Goal: Book appointment/travel/reservation

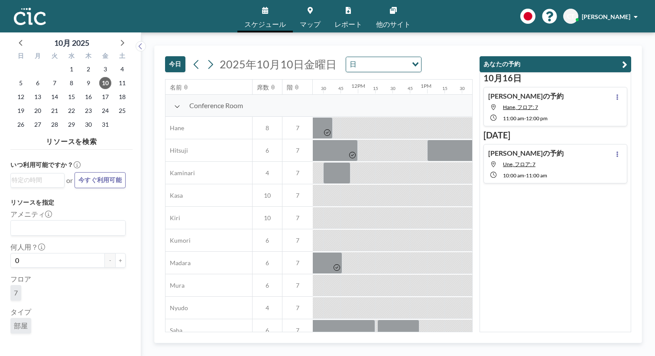
scroll to position [0, 788]
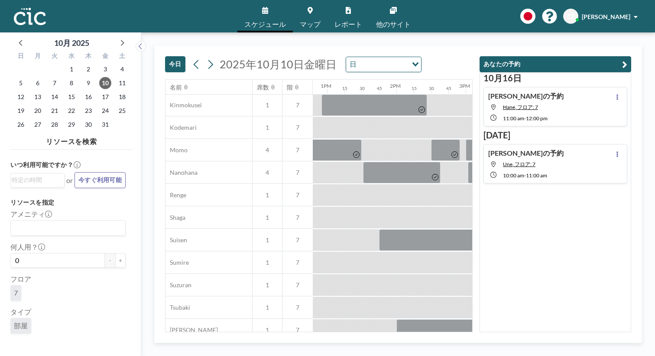
scroll to position [404, 886]
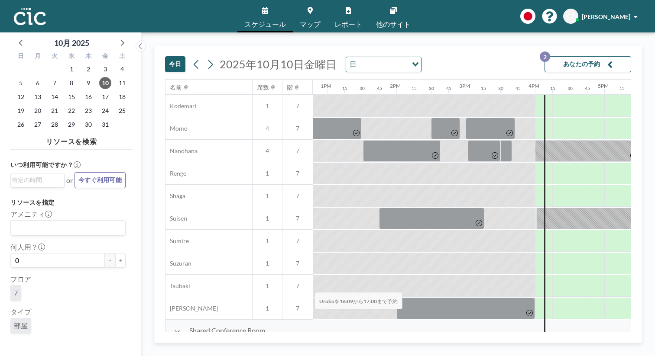
drag, startPoint x: 280, startPoint y: 272, endPoint x: 312, endPoint y: 272, distance: 32.0
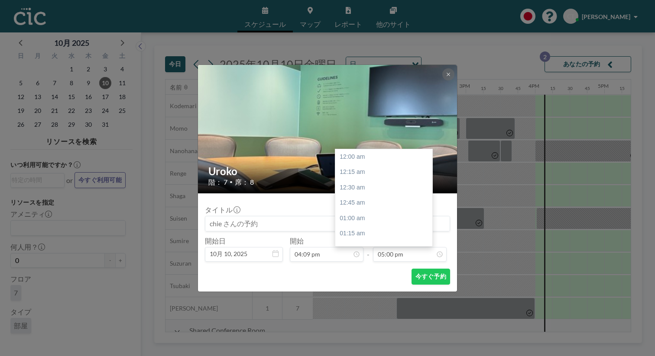
scroll to position [940, 0]
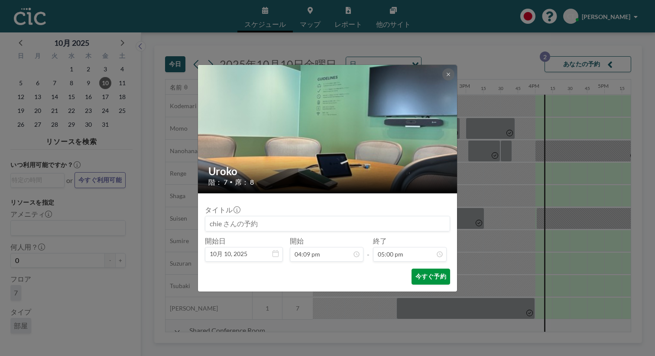
click at [420, 269] on button "今すぐ予約" at bounding box center [430, 277] width 39 height 16
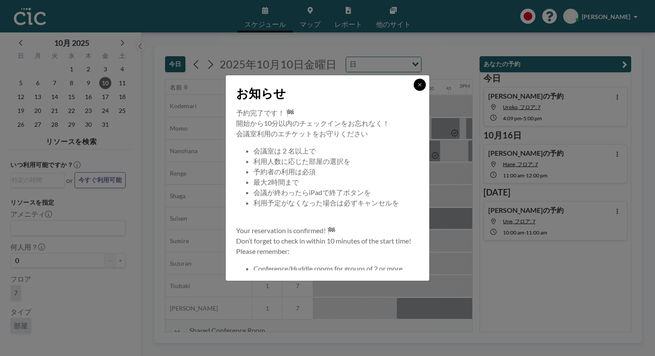
click at [418, 86] on icon at bounding box center [419, 84] width 3 height 3
